Goal: Information Seeking & Learning: Learn about a topic

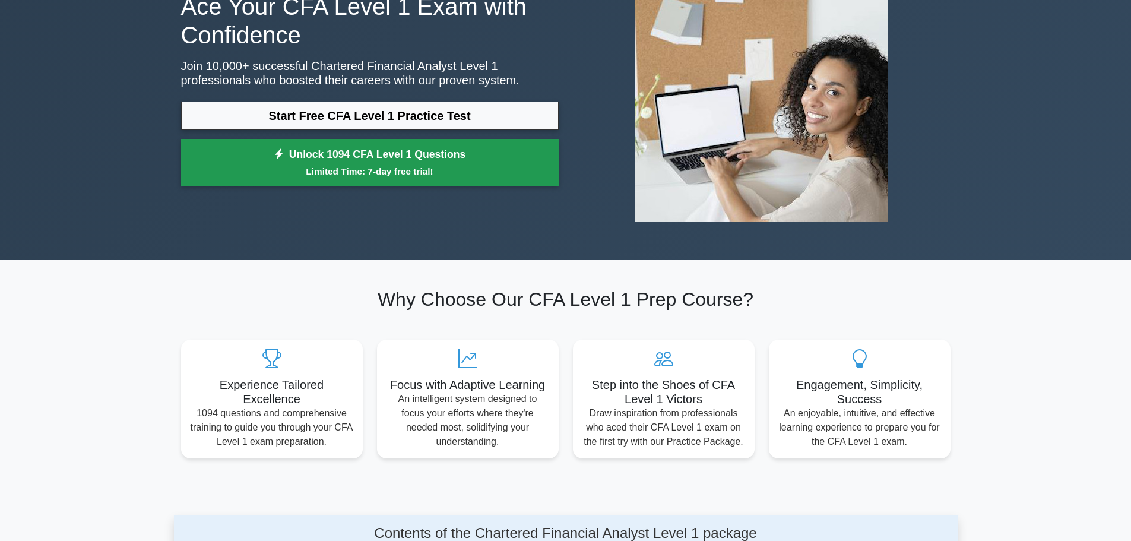
scroll to position [119, 0]
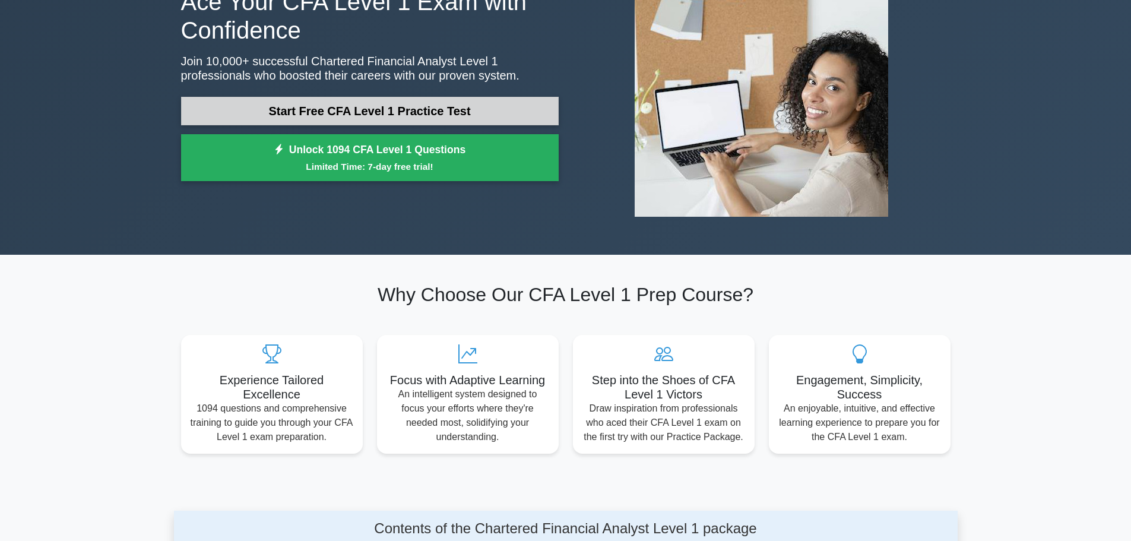
click at [362, 112] on link "Start Free CFA Level 1 Practice Test" at bounding box center [370, 111] width 378 height 29
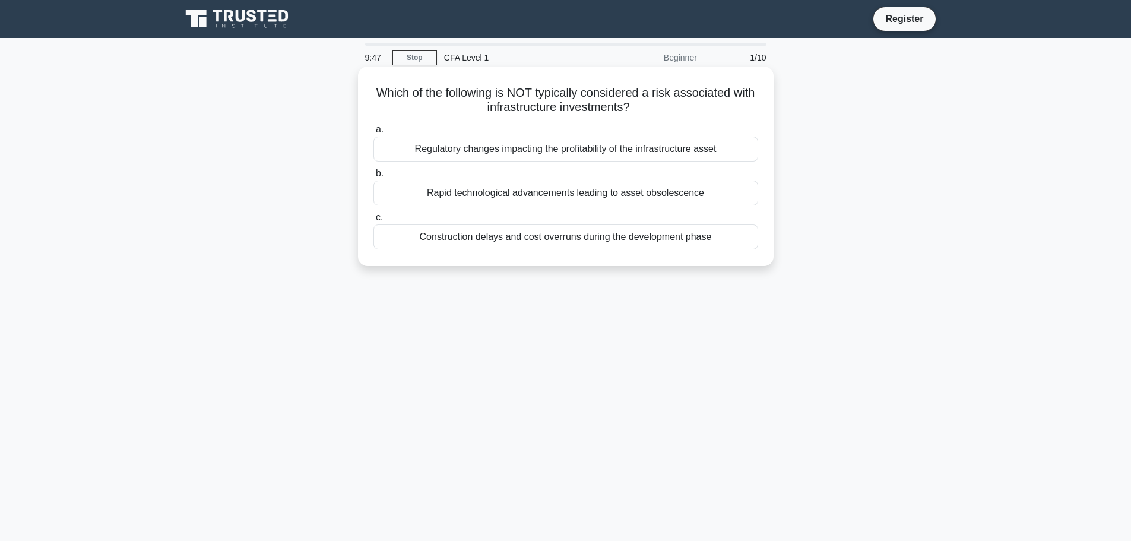
click at [496, 238] on div "Construction delays and cost overruns during the development phase" at bounding box center [566, 236] width 385 height 25
click at [374, 222] on input "c. Construction delays and cost overruns during the development phase" at bounding box center [374, 218] width 0 height 8
click at [559, 245] on div "An increase in government spending on infrastructure projects" at bounding box center [566, 236] width 385 height 25
click at [374, 222] on input "c. An increase in government spending on infrastructure projects" at bounding box center [374, 218] width 0 height 8
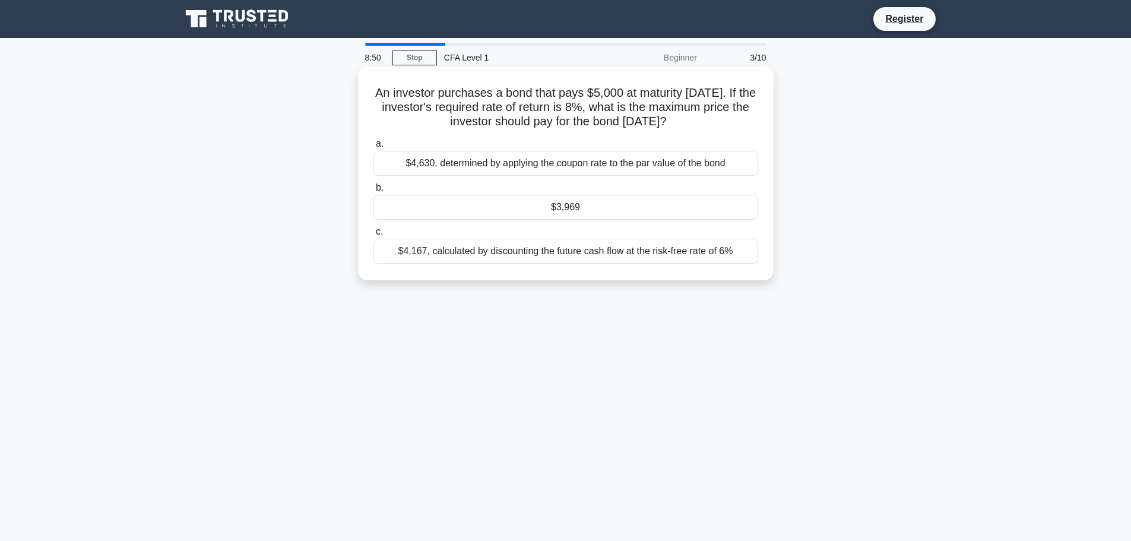
click at [494, 165] on div "$4,630, determined by applying the coupon rate to the par value of the bond" at bounding box center [566, 163] width 385 height 25
click at [374, 148] on input "a. $4,630, determined by applying the coupon rate to the par value of the bond" at bounding box center [374, 144] width 0 height 8
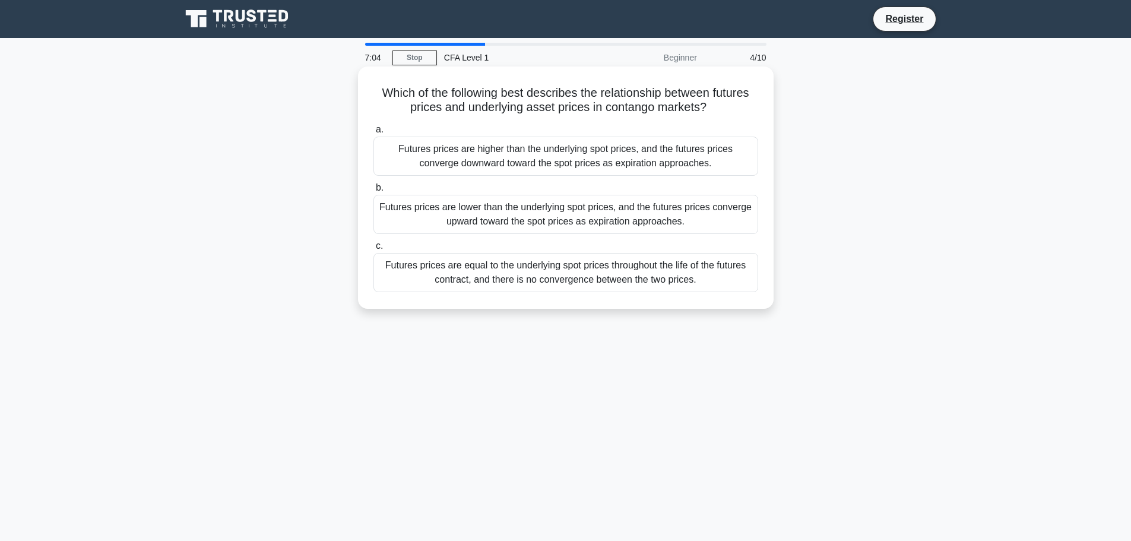
click at [477, 272] on div "Futures prices are equal to the underlying spot prices throughout the life of t…" at bounding box center [566, 272] width 385 height 39
click at [374, 250] on input "c. Futures prices are equal to the underlying spot prices throughout the life o…" at bounding box center [374, 246] width 0 height 8
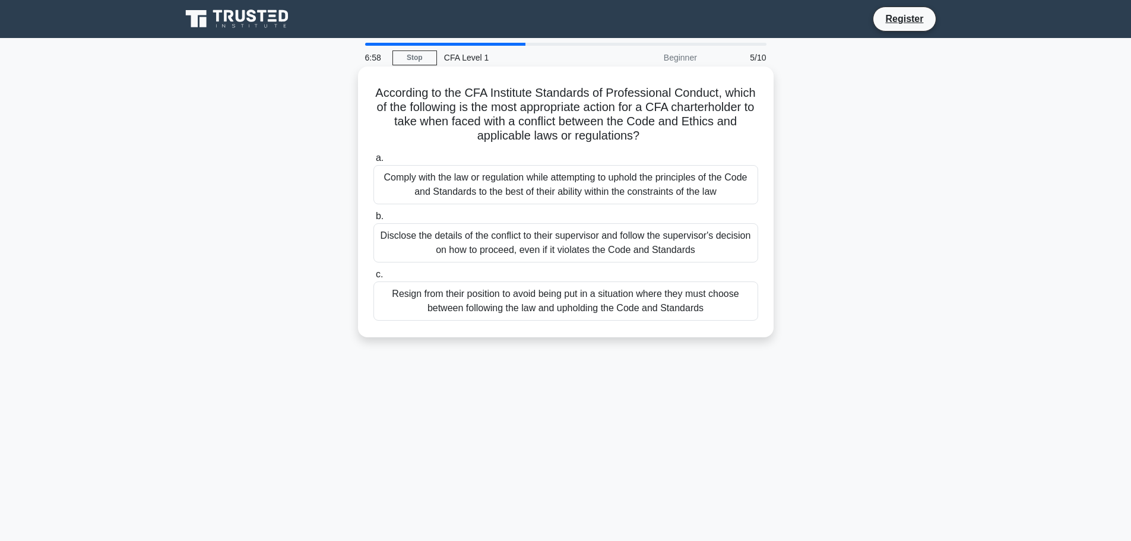
click at [545, 311] on div "Resign from their position to avoid being put in a situation where they must ch…" at bounding box center [566, 300] width 385 height 39
click at [374, 279] on input "c. Resign from their position to avoid being put in a situation where they must…" at bounding box center [374, 275] width 0 height 8
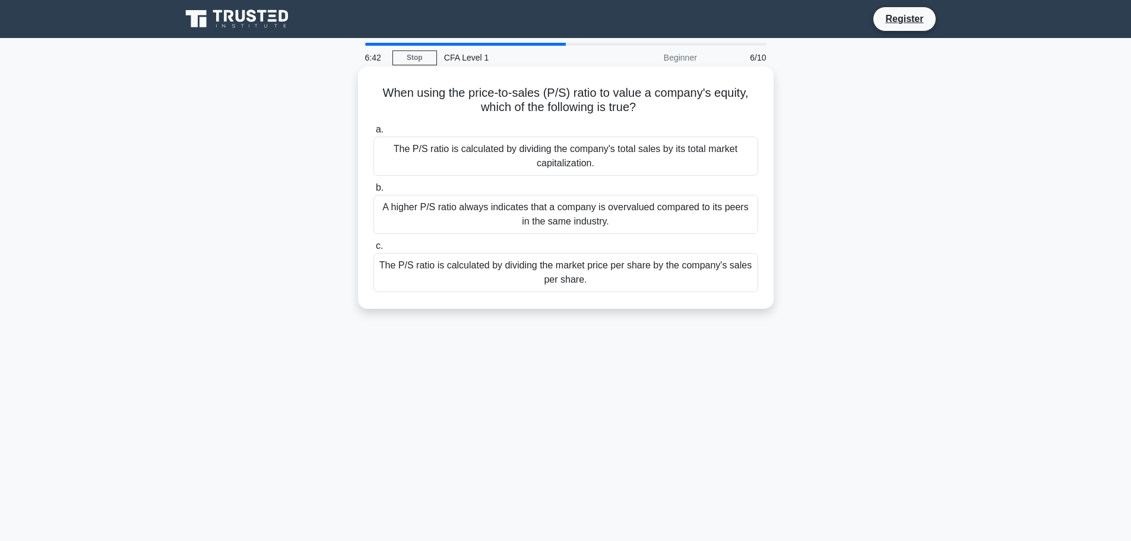
click at [660, 267] on div "The P/S ratio is calculated by dividing the market price per share by the compa…" at bounding box center [566, 272] width 385 height 39
click at [374, 250] on input "c. The P/S ratio is calculated by dividing the market price per share by the co…" at bounding box center [374, 246] width 0 height 8
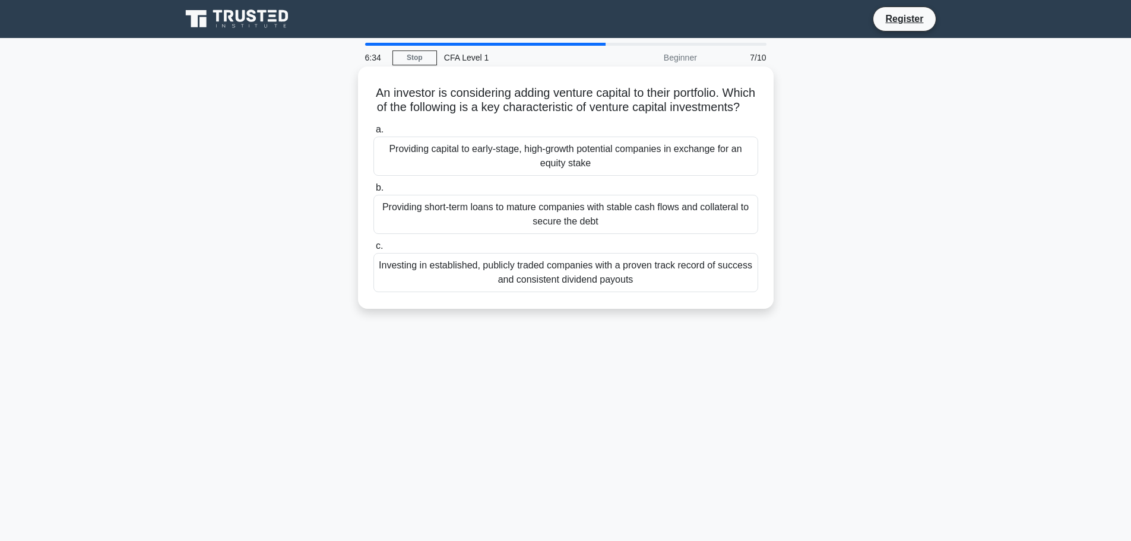
click at [648, 277] on div "Investing in established, publicly traded companies with a proven track record …" at bounding box center [566, 272] width 385 height 39
click at [374, 250] on input "c. Investing in established, publicly traded companies with a proven track reco…" at bounding box center [374, 246] width 0 height 8
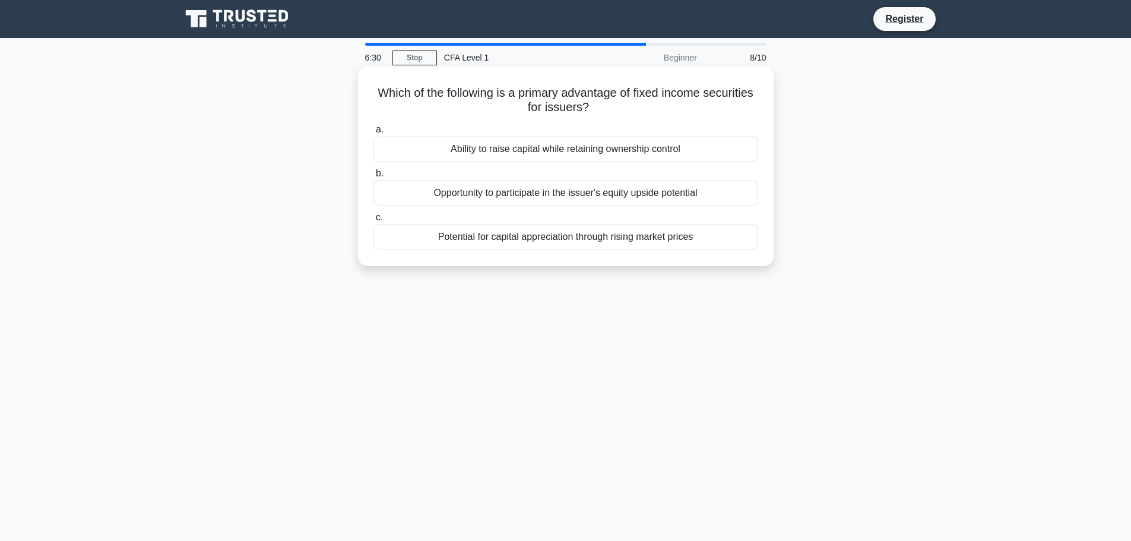
click at [663, 147] on div "Ability to raise capital while retaining ownership control" at bounding box center [566, 149] width 385 height 25
click at [374, 134] on input "a. Ability to raise capital while retaining ownership control" at bounding box center [374, 130] width 0 height 8
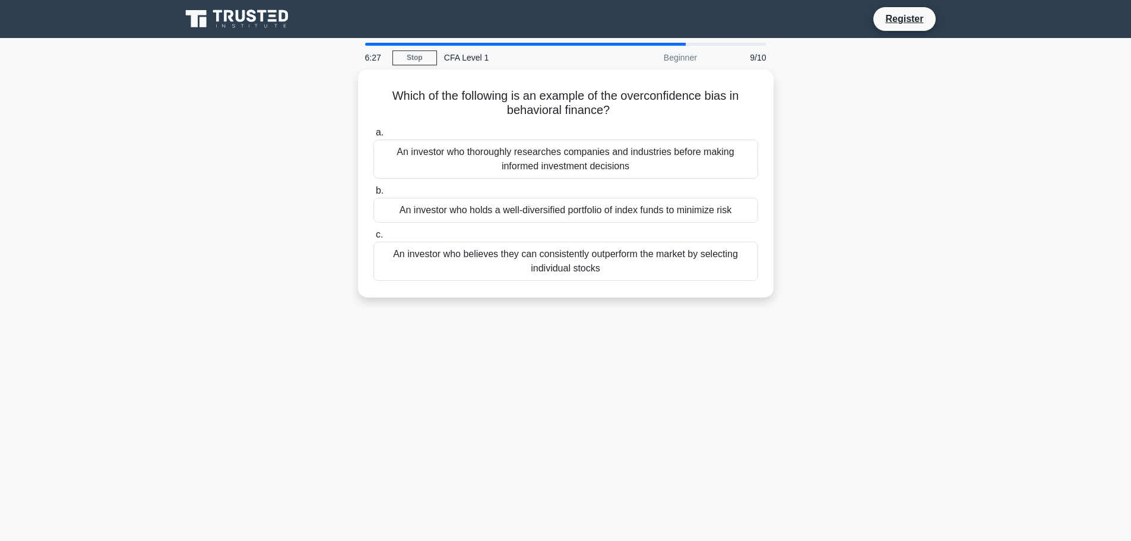
click at [663, 147] on div "An investor who thoroughly researches companies and industries before making in…" at bounding box center [566, 159] width 385 height 39
click at [374, 137] on input "a. An investor who thoroughly researches companies and industries before making…" at bounding box center [374, 133] width 0 height 8
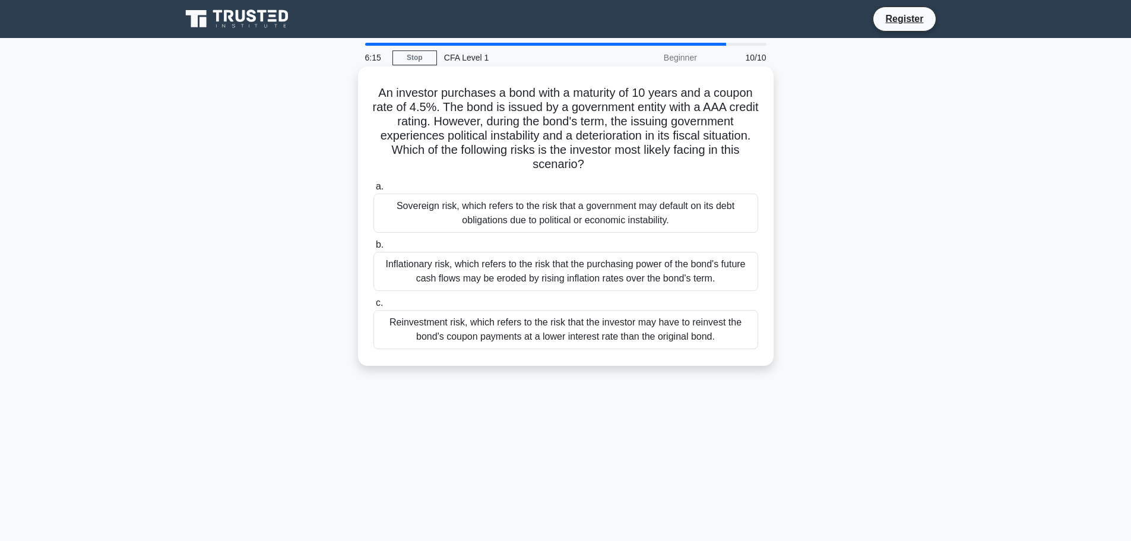
click at [719, 193] on label "a. Sovereign risk, which refers to the risk that a government may default on it…" at bounding box center [566, 205] width 385 height 53
click at [374, 191] on input "a. Sovereign risk, which refers to the risk that a government may default on it…" at bounding box center [374, 187] width 0 height 8
